Goal: Find specific page/section: Find specific page/section

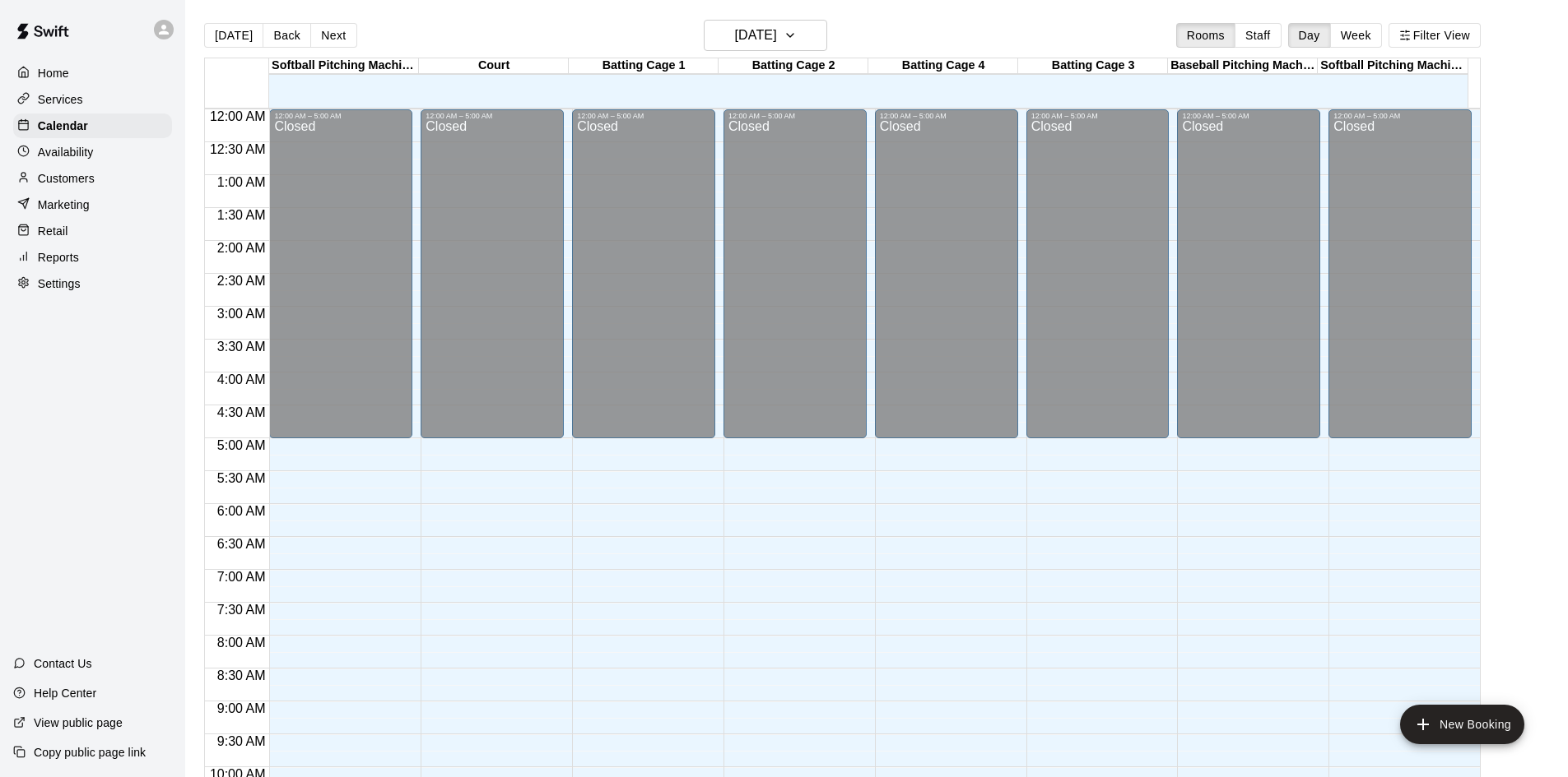
scroll to position [811, 0]
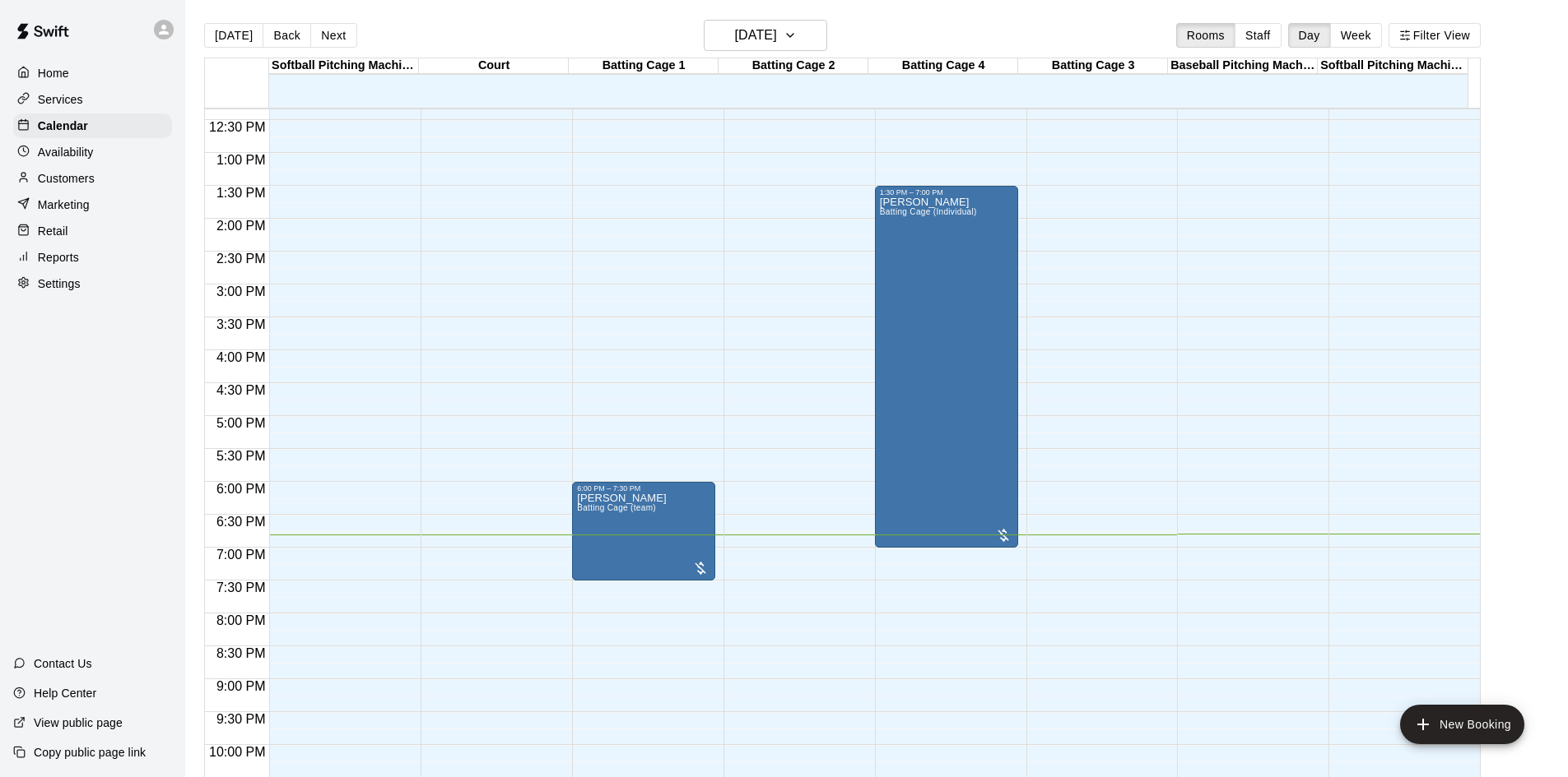
click at [91, 104] on div "Services" at bounding box center [93, 100] width 159 height 25
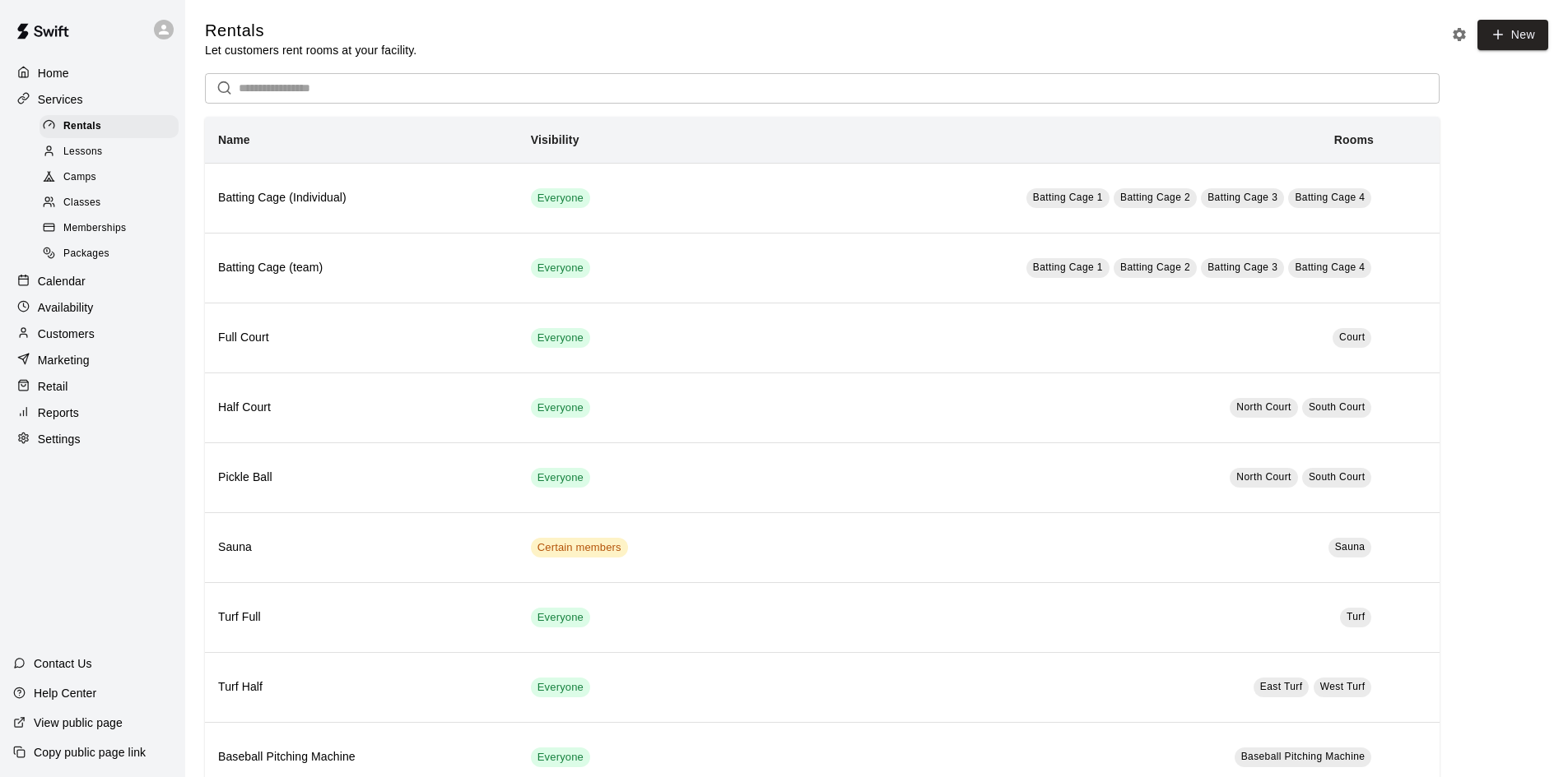
click at [77, 290] on p "Calendar" at bounding box center [62, 281] width 48 height 17
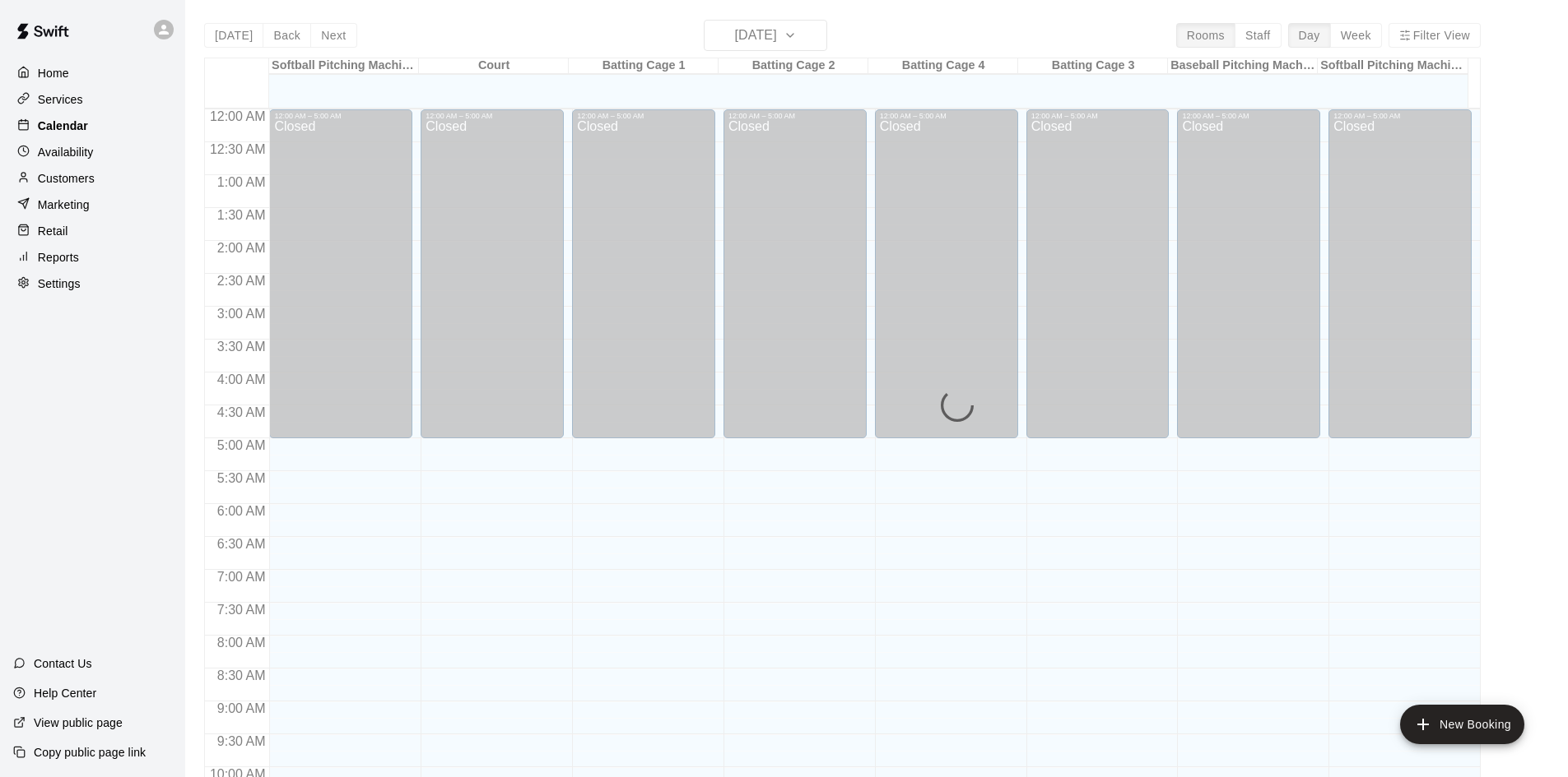
scroll to position [843, 0]
